Goal: Task Accomplishment & Management: Use online tool/utility

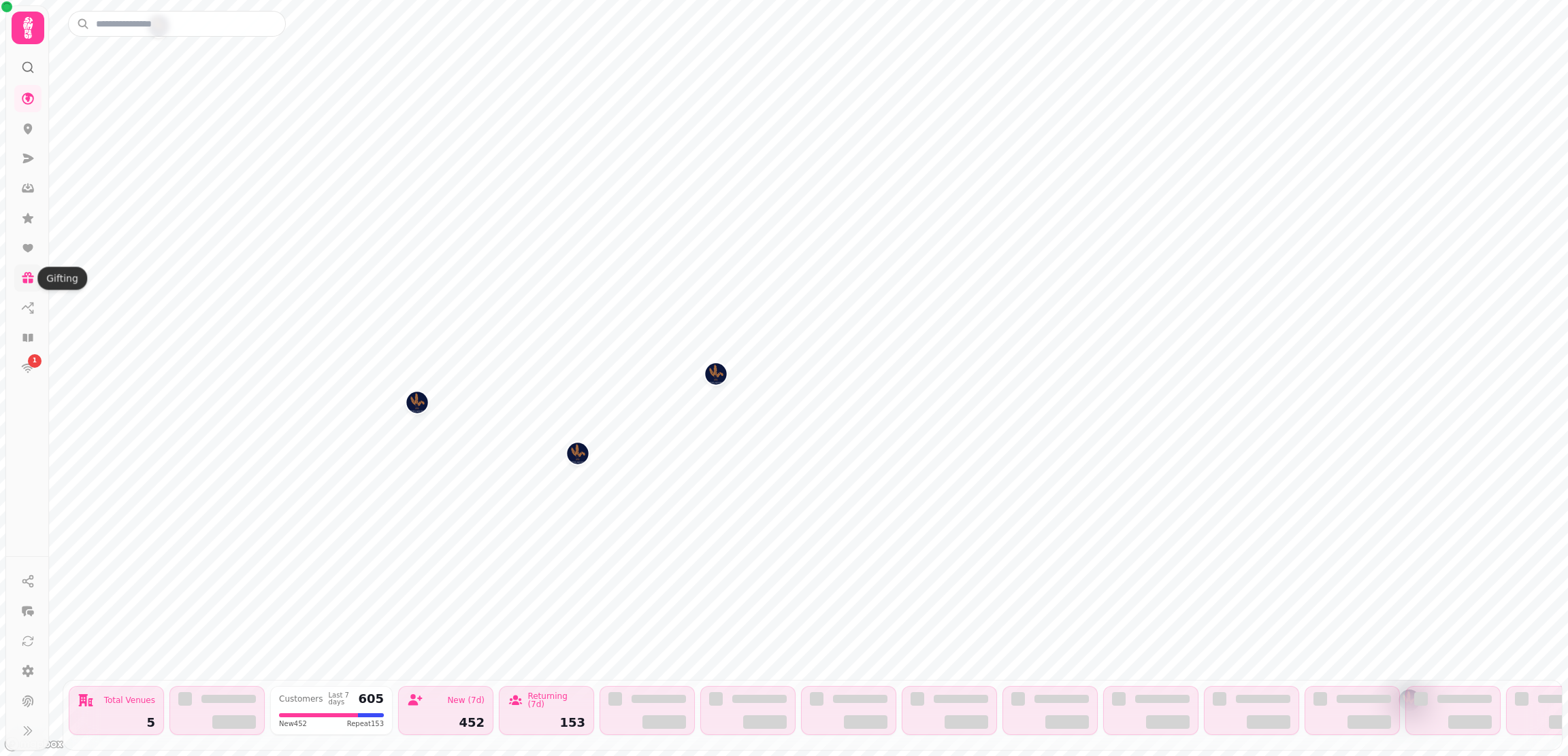
click at [27, 282] on icon at bounding box center [28, 278] width 14 height 14
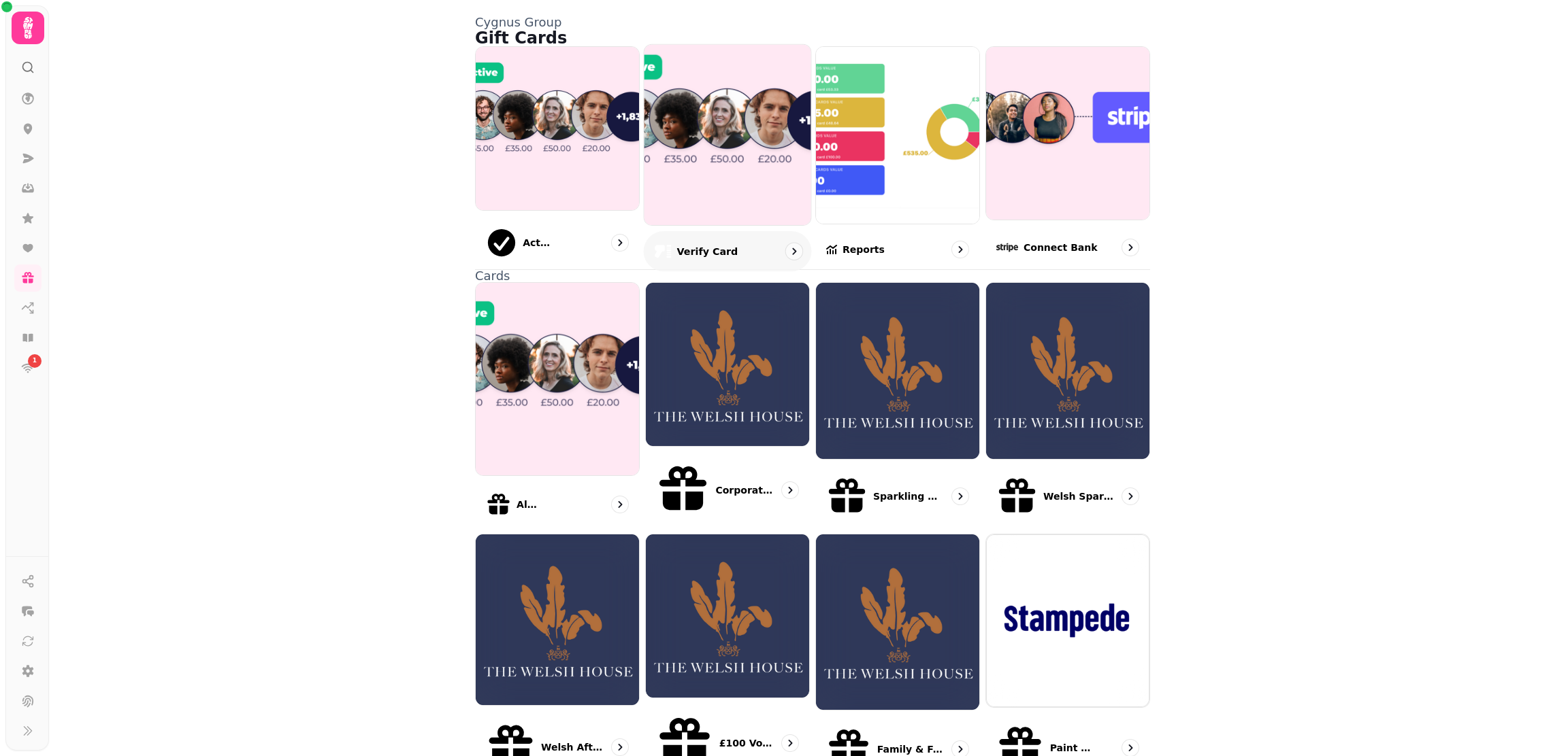
click at [650, 124] on img at bounding box center [727, 134] width 183 height 199
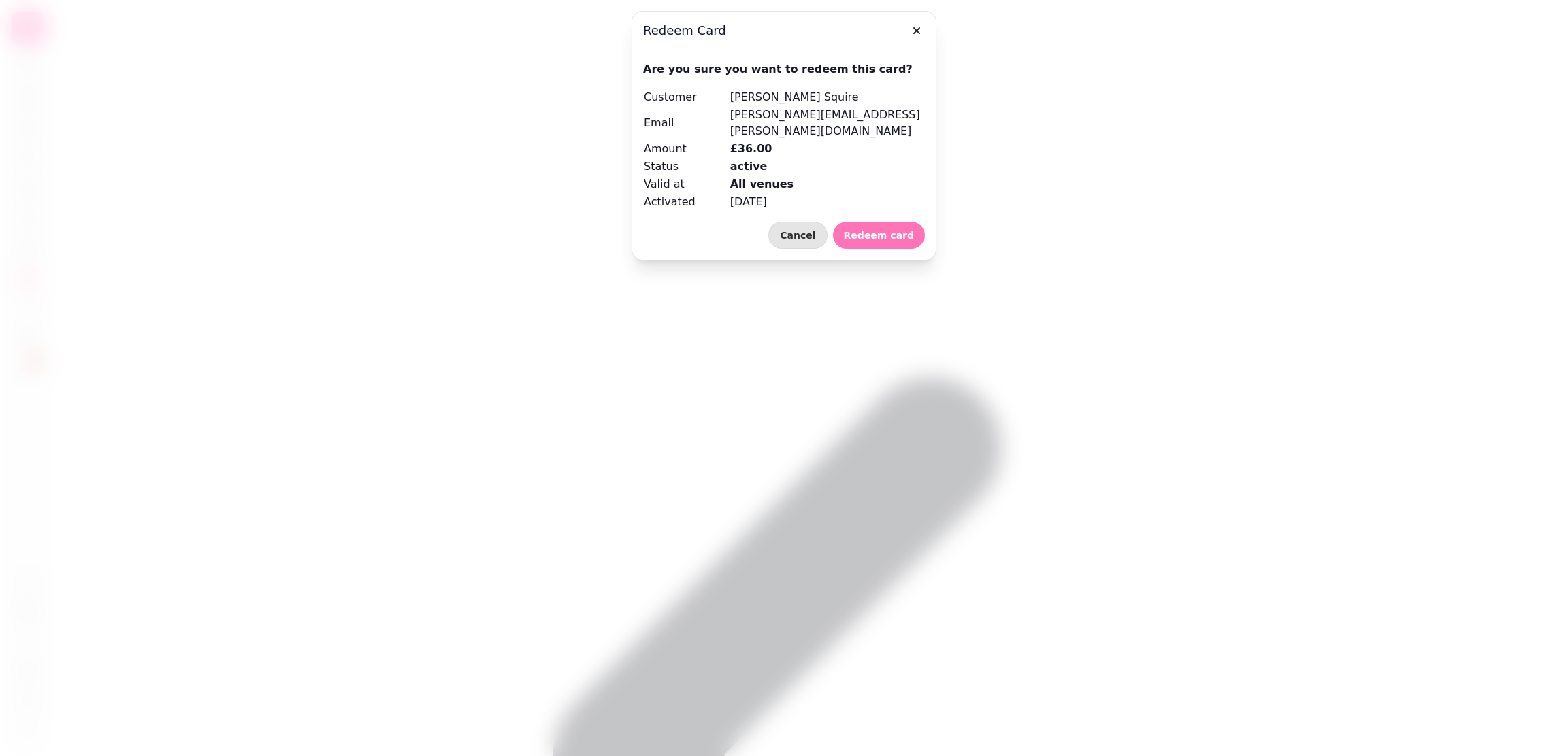
click at [921, 226] on button "Redeem card" at bounding box center [878, 234] width 92 height 27
